Goal: Information Seeking & Learning: Learn about a topic

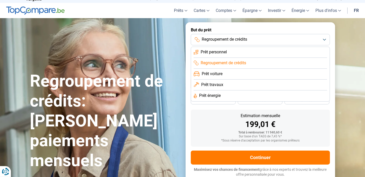
click at [238, 52] on li "Prêt personnel" at bounding box center [261, 52] width 134 height 11
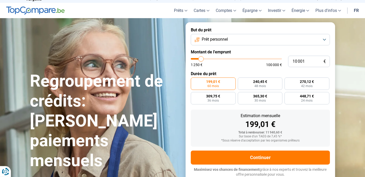
type input "9 000"
type input "9000"
type input "10 000"
type input "10000"
type input "11 000"
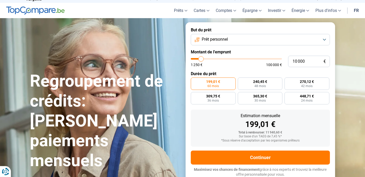
type input "11000"
type input "12 750"
type input "12750"
type input "14 250"
type input "14250"
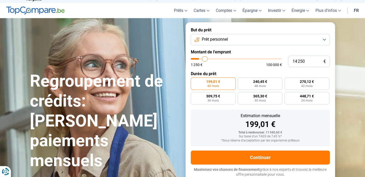
type input "15 750"
type input "15750"
type input "17 000"
type input "17000"
type input "17 250"
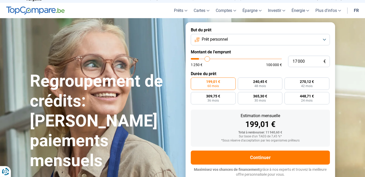
type input "17250"
type input "17 500"
type input "17500"
type input "17 750"
type input "17750"
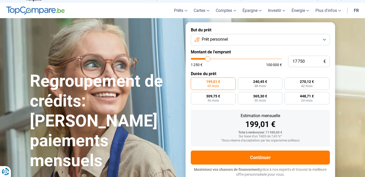
type input "18 500"
type input "18500"
type input "21 000"
type input "21000"
type input "22 500"
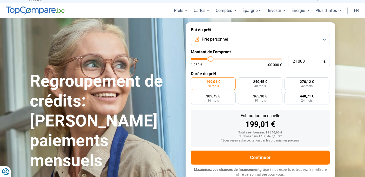
type input "22500"
type input "22 750"
type input "22750"
type input "23 000"
type input "23000"
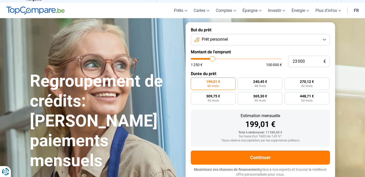
type input "24 250"
type input "24250"
type input "25 000"
type input "25000"
type input "26 000"
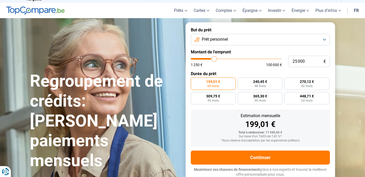
type input "26000"
type input "26 500"
type input "26500"
type input "26 750"
type input "26750"
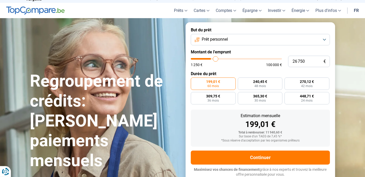
type input "27 250"
type input "27250"
type input "27 750"
type input "27750"
type input "28 500"
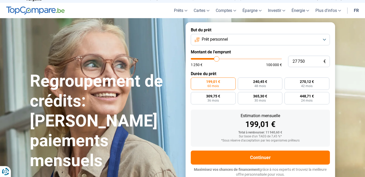
type input "28500"
type input "29 250"
type input "29250"
type input "29 750"
type input "29750"
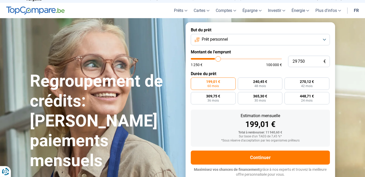
type input "31 000"
type input "31000"
type input "31 750"
type input "31750"
type input "32 500"
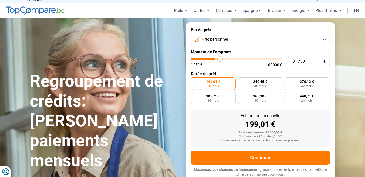
type input "32500"
type input "33 000"
type input "33000"
type input "33 500"
type input "33500"
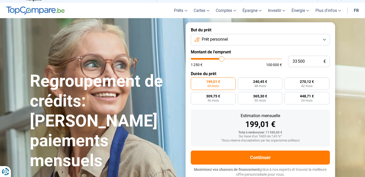
type input "33 750"
type input "33750"
type input "34 000"
type input "34000"
type input "34 500"
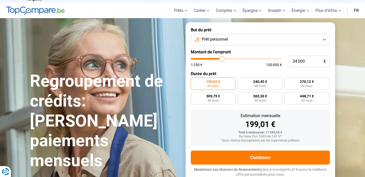
type input "34500"
type input "34 750"
type input "34750"
type input "35 000"
type input "35000"
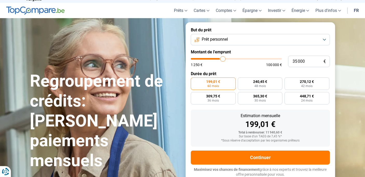
type input "35 500"
type input "35500"
type input "36 500"
type input "36500"
type input "37 250"
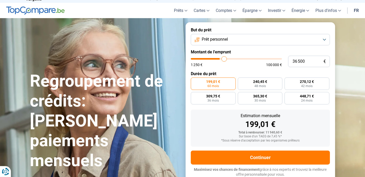
type input "37250"
type input "37 500"
type input "37500"
type input "37 750"
type input "37750"
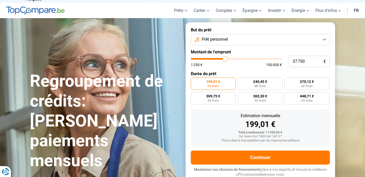
type input "38 250"
type input "38250"
type input "39 250"
type input "39250"
type input "40 500"
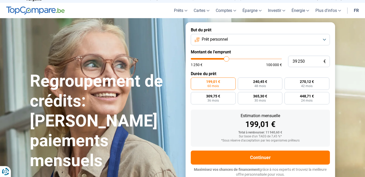
type input "40500"
type input "41 250"
type input "41250"
type input "42 500"
type input "42500"
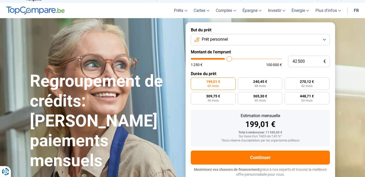
type input "42 750"
type input "42750"
type input "43 000"
type input "43000"
type input "43 250"
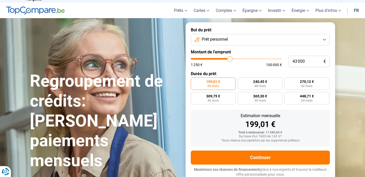
type input "43250"
type input "43 750"
type input "43750"
type input "44 000"
type input "44000"
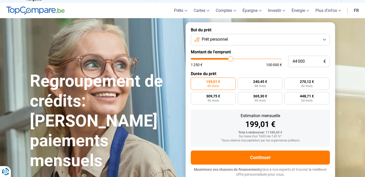
type input "44 500"
type input "44500"
type input "45 000"
type input "45000"
type input "45 500"
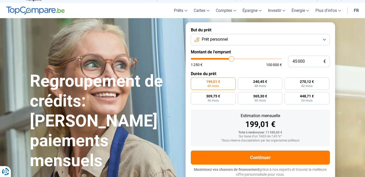
type input "45500"
type input "45 750"
type input "45750"
type input "46 000"
type input "46000"
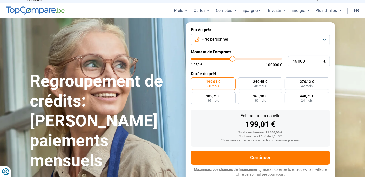
type input "46 250"
type input "46250"
type input "46 750"
type input "46750"
type input "47 750"
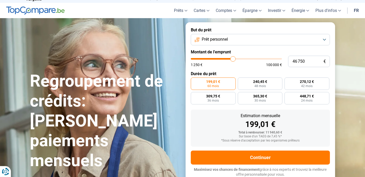
type input "47750"
type input "48 250"
type input "48250"
type input "48 500"
type input "48500"
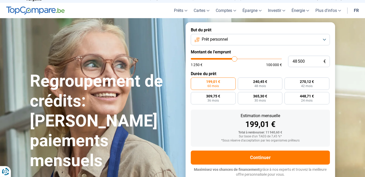
type input "49 000"
type input "49000"
type input "49 250"
type input "49250"
type input "49 500"
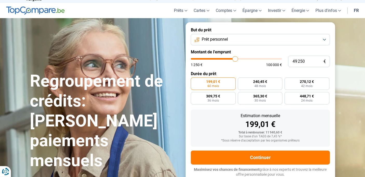
type input "49500"
type input "49 750"
type input "49750"
type input "50 000"
type input "50000"
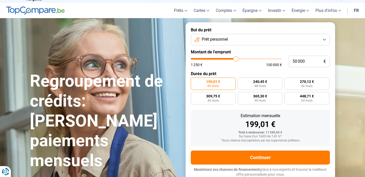
type input "50 250"
type input "50250"
type input "50 500"
type input "50500"
type input "50 750"
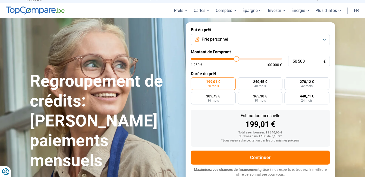
type input "50750"
type input "50 500"
type input "50500"
type input "50 250"
type input "50250"
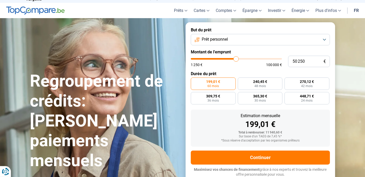
type input "50 000"
type input "50000"
type input "49 750"
type input "49750"
type input "50 000"
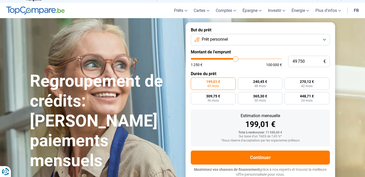
type input "50000"
type input "50 250"
type input "50250"
type input "50 500"
type input "50500"
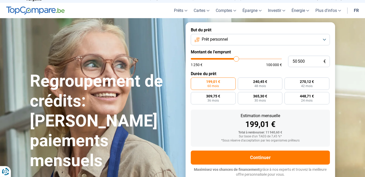
type input "50 750"
type input "50750"
type input "50 500"
type input "50500"
type input "50 250"
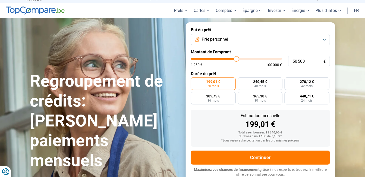
type input "50250"
type input "50 000"
type input "50000"
type input "49 750"
type input "49750"
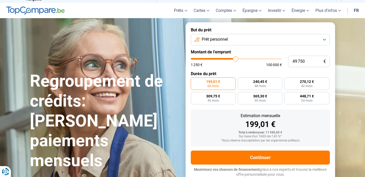
type input "50 000"
drag, startPoint x: 200, startPoint y: 58, endPoint x: 236, endPoint y: 60, distance: 35.6
type input "50000"
click at [236, 60] on input "range" at bounding box center [236, 59] width 91 height 2
radio input "false"
